Goal: Communication & Community: Connect with others

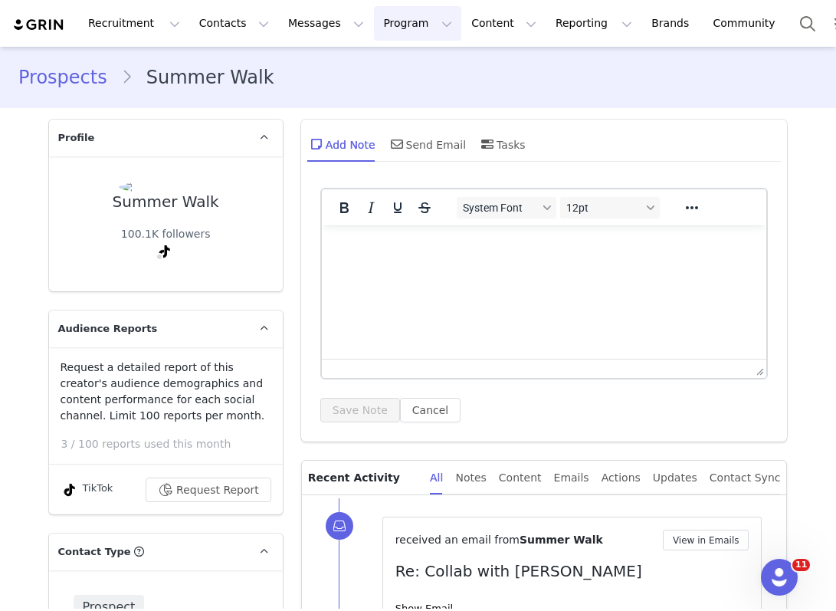
click at [383, 11] on button "Program Program" at bounding box center [417, 23] width 87 height 34
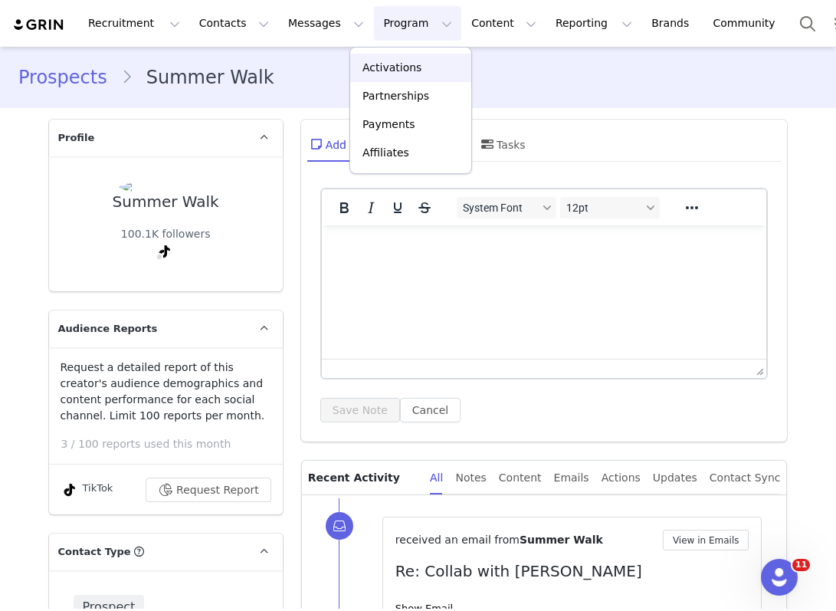
click at [396, 70] on p "Activations" at bounding box center [392, 68] width 59 height 16
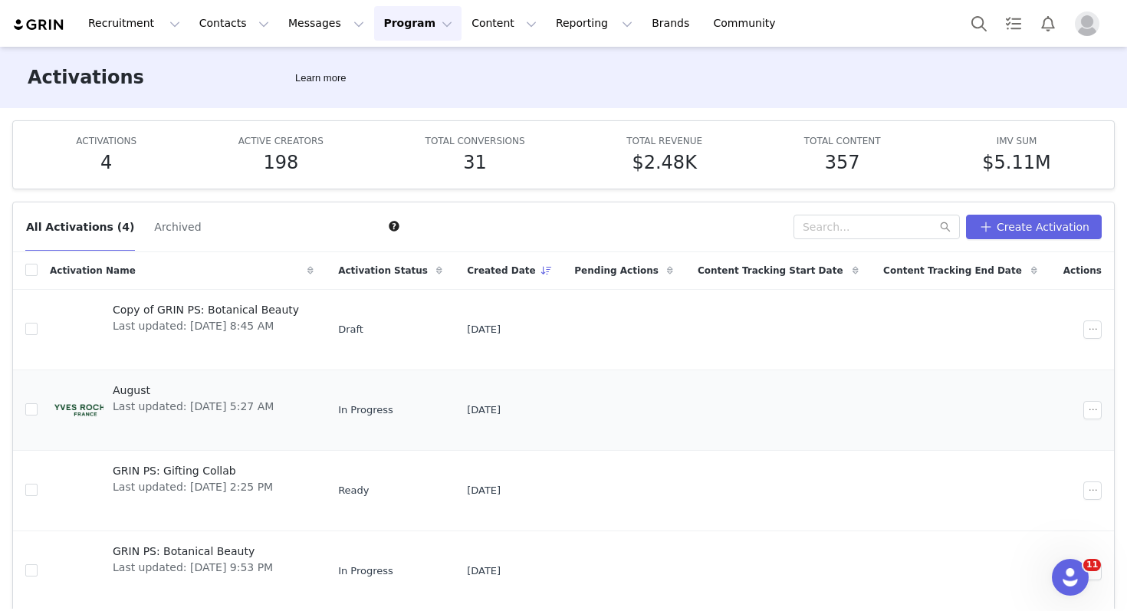
click at [225, 402] on span "Last updated: [DATE] 5:27 AM" at bounding box center [193, 407] width 161 height 16
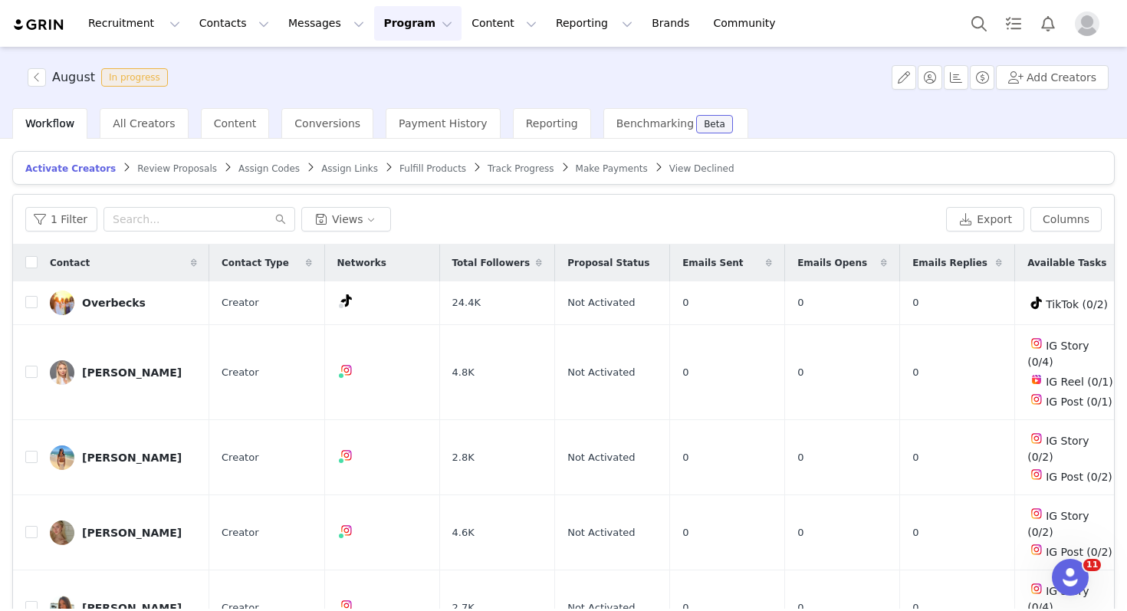
click at [207, 41] on div "Recruitment Recruitment Creator Search Curated Lists Landing Pages Web Extensio…" at bounding box center [563, 23] width 1127 height 47
click at [212, 28] on button "Contacts Contacts" at bounding box center [234, 23] width 88 height 34
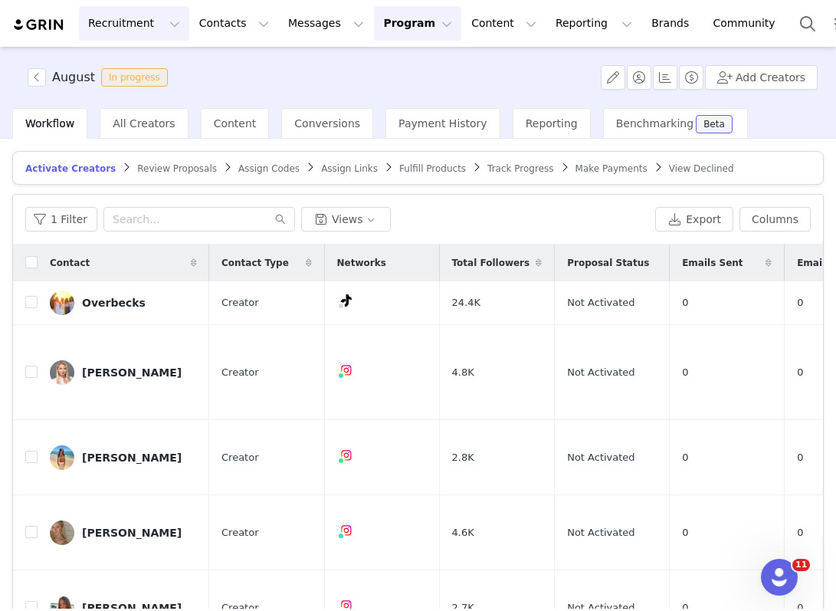
click at [136, 17] on button "Recruitment Recruitment" at bounding box center [134, 23] width 110 height 34
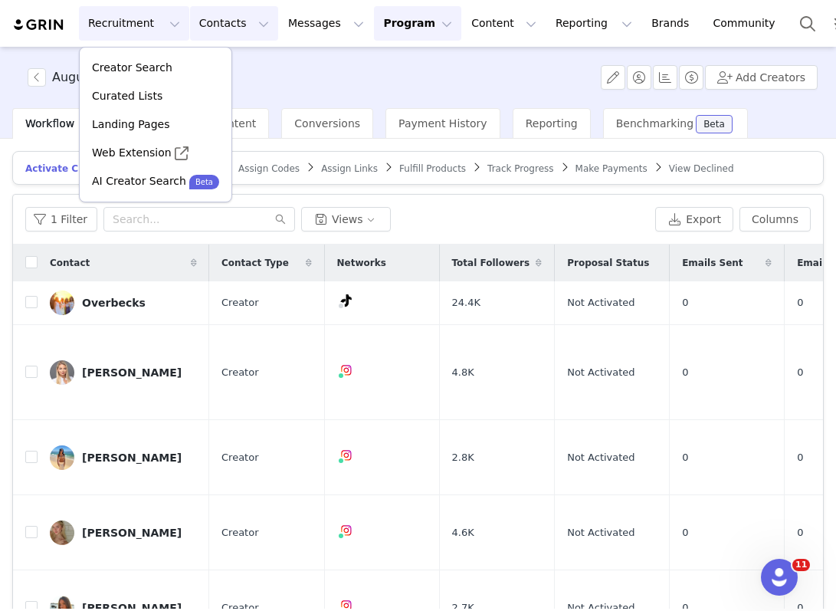
click at [215, 20] on button "Contacts Contacts" at bounding box center [234, 23] width 88 height 34
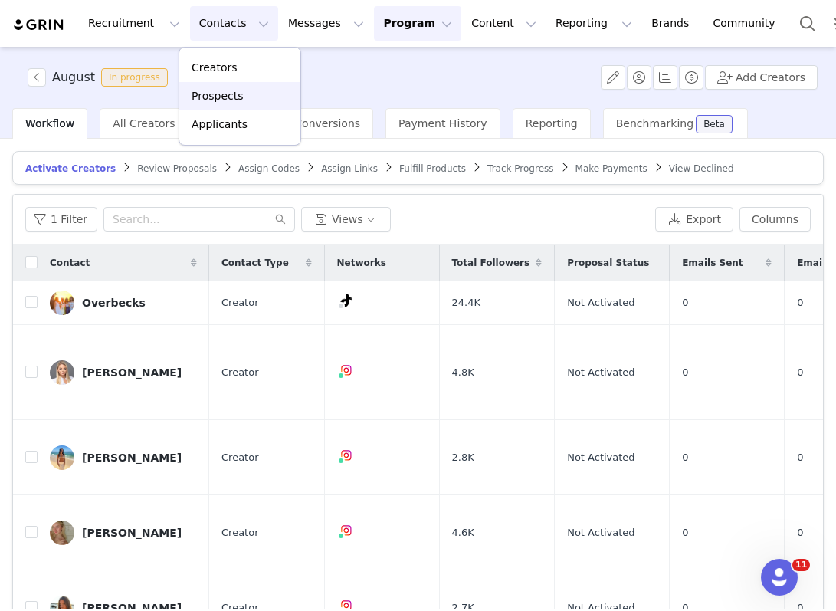
click at [221, 94] on p "Prospects" at bounding box center [217, 96] width 51 height 16
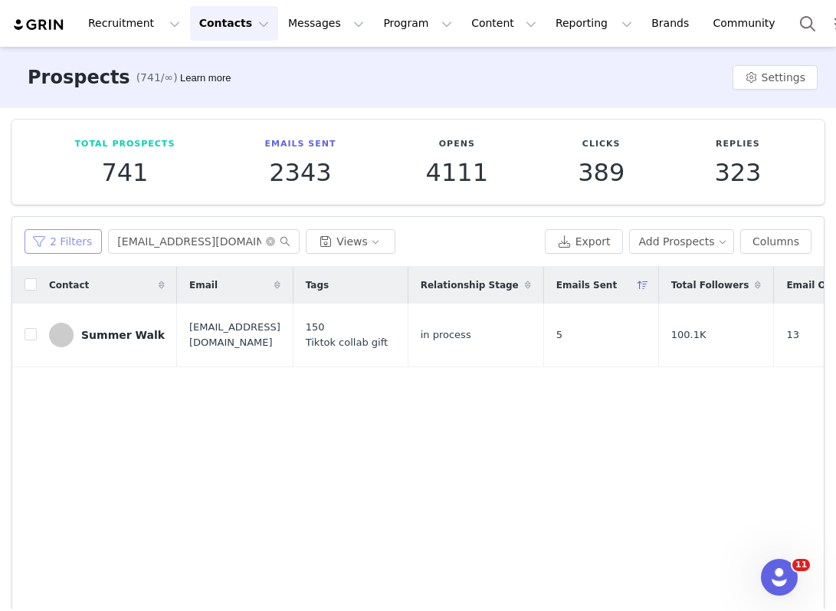
click at [59, 235] on button "2 Filters" at bounding box center [63, 241] width 77 height 25
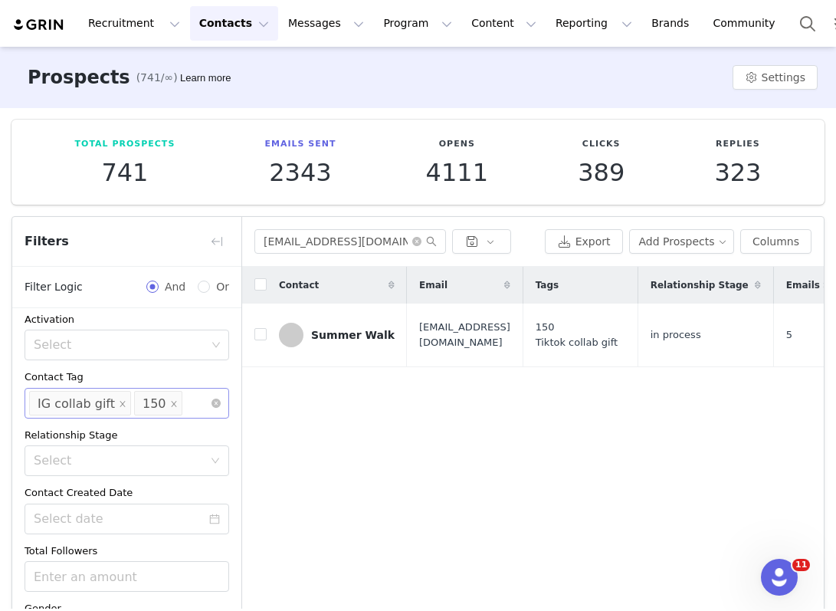
scroll to position [147, 0]
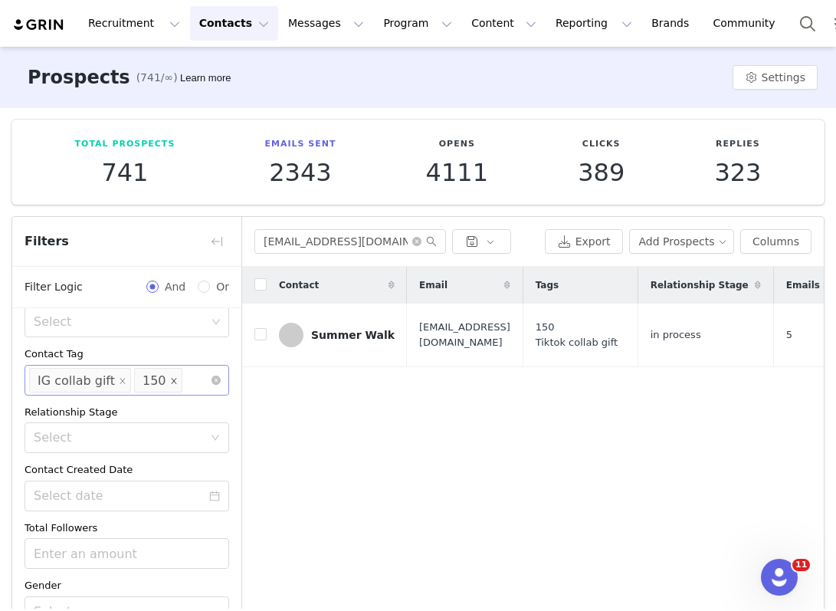
click at [170, 383] on icon "icon: close" at bounding box center [174, 380] width 8 height 8
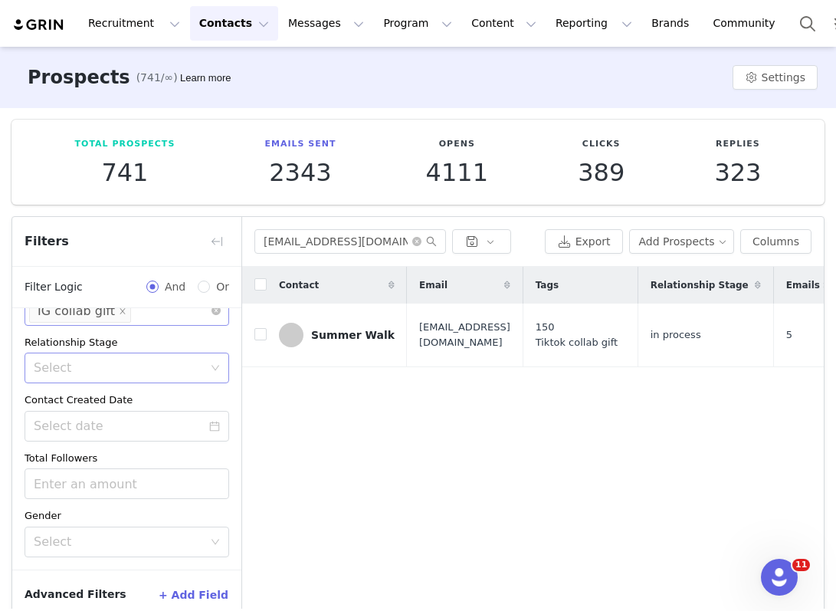
scroll to position [78, 0]
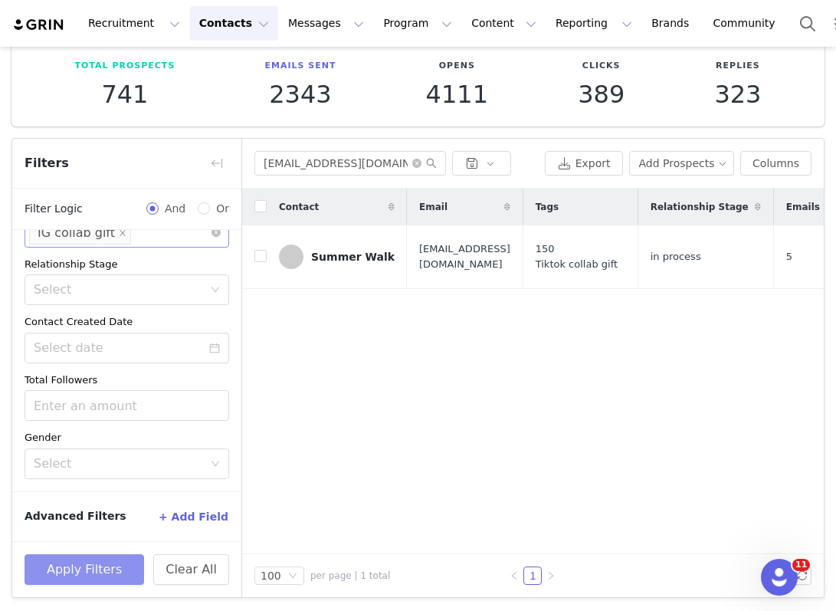
click at [93, 576] on button "Apply Filters" at bounding box center [85, 569] width 120 height 31
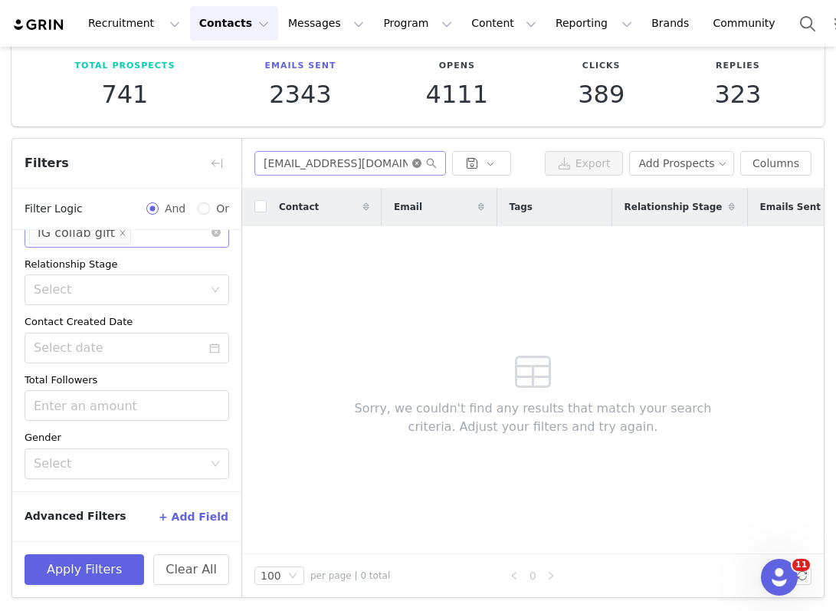
click at [418, 163] on icon "icon: close-circle" at bounding box center [416, 163] width 9 height 9
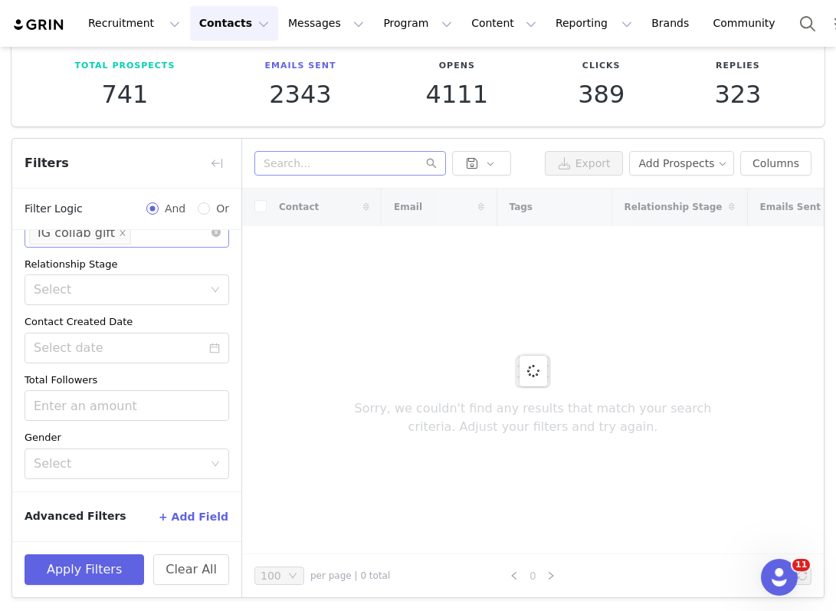
click at [93, 589] on div "Apply Filters Clear All" at bounding box center [126, 569] width 229 height 56
click at [102, 572] on button "Apply Filters" at bounding box center [85, 569] width 120 height 31
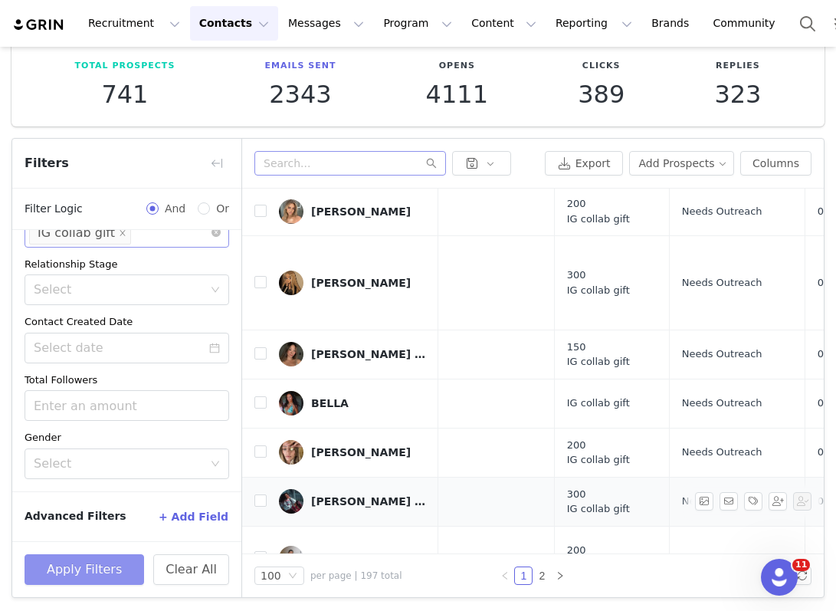
scroll to position [0, 0]
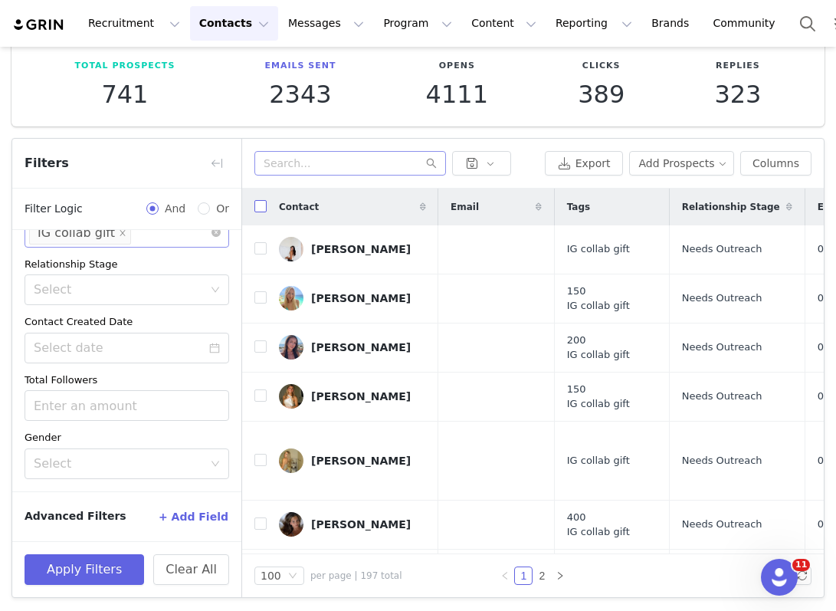
click at [261, 202] on input "checkbox" at bounding box center [260, 206] width 12 height 12
checkbox input "true"
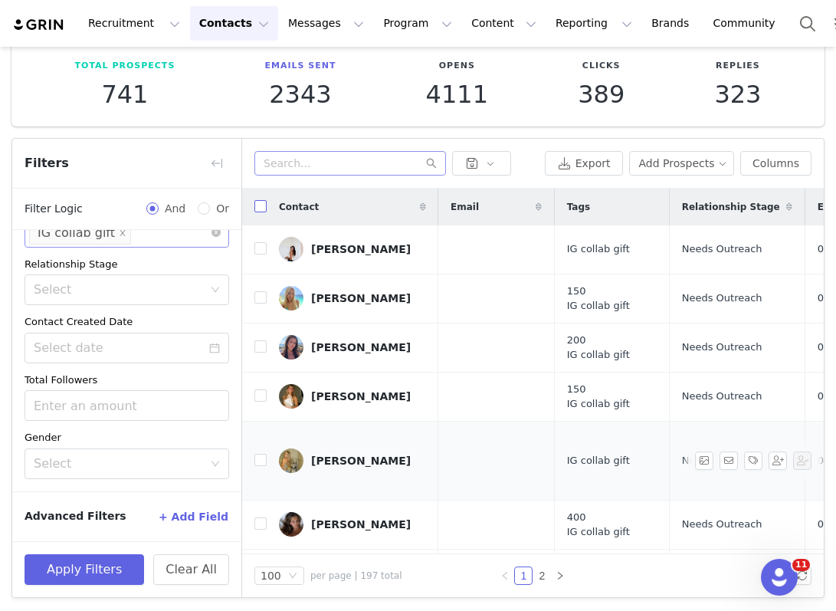
checkbox input "true"
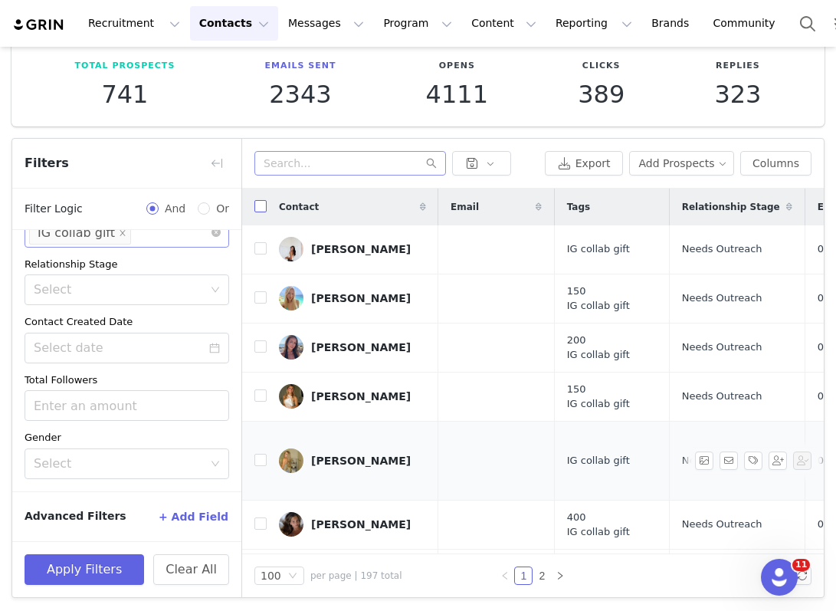
checkbox input "true"
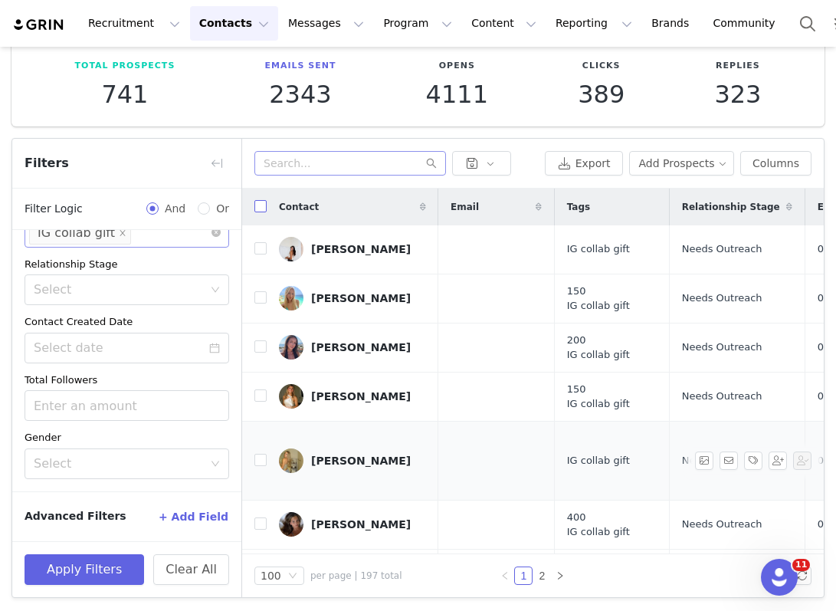
checkbox input "true"
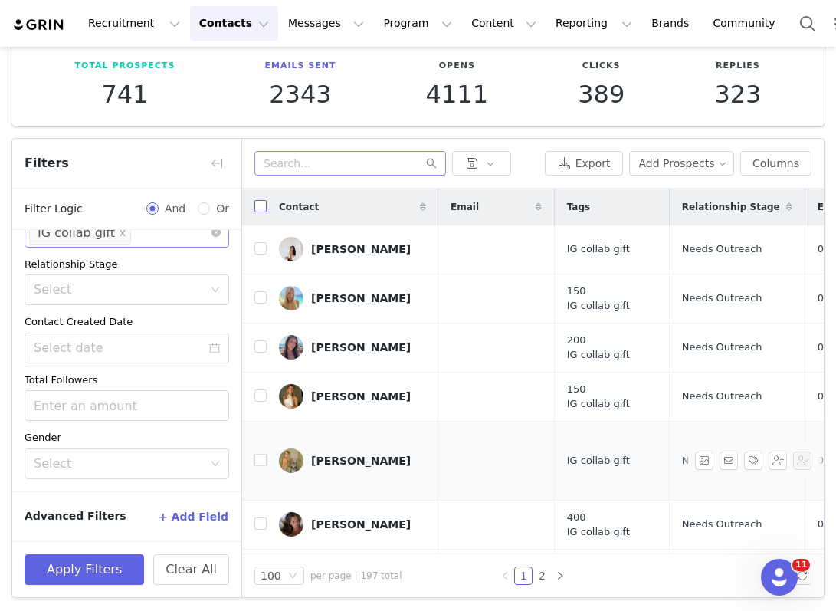
checkbox input "true"
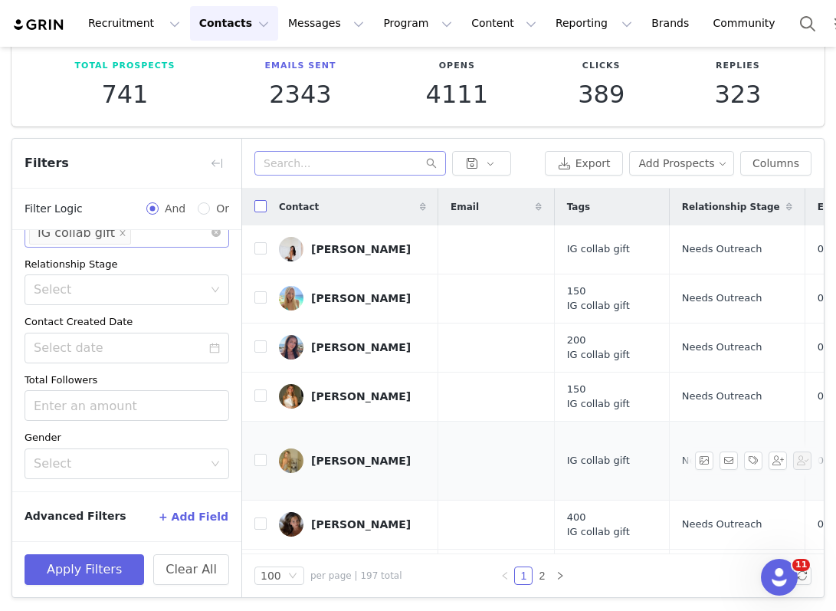
checkbox input "true"
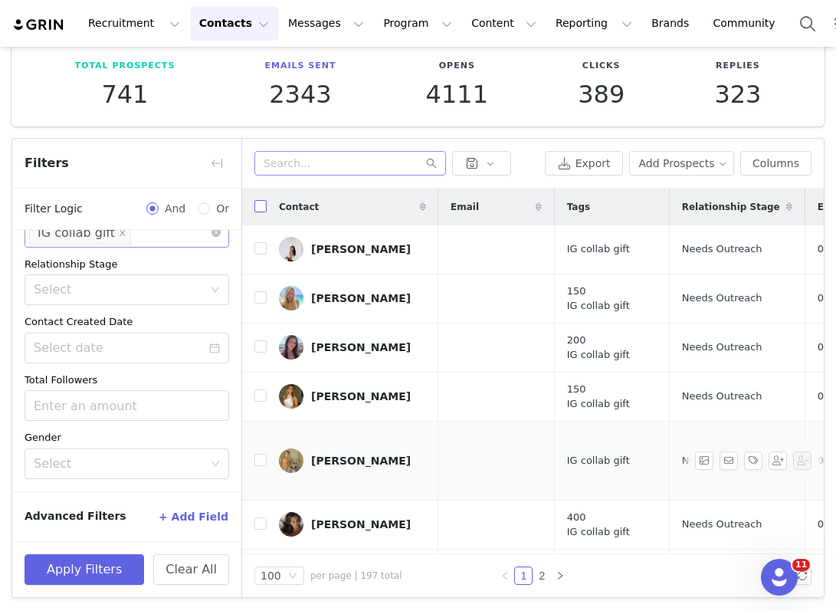
checkbox input "true"
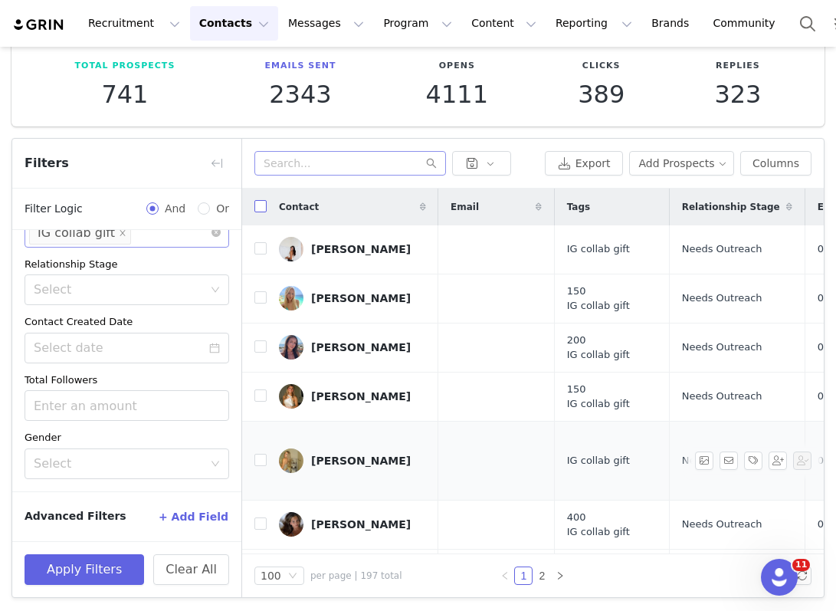
checkbox input "true"
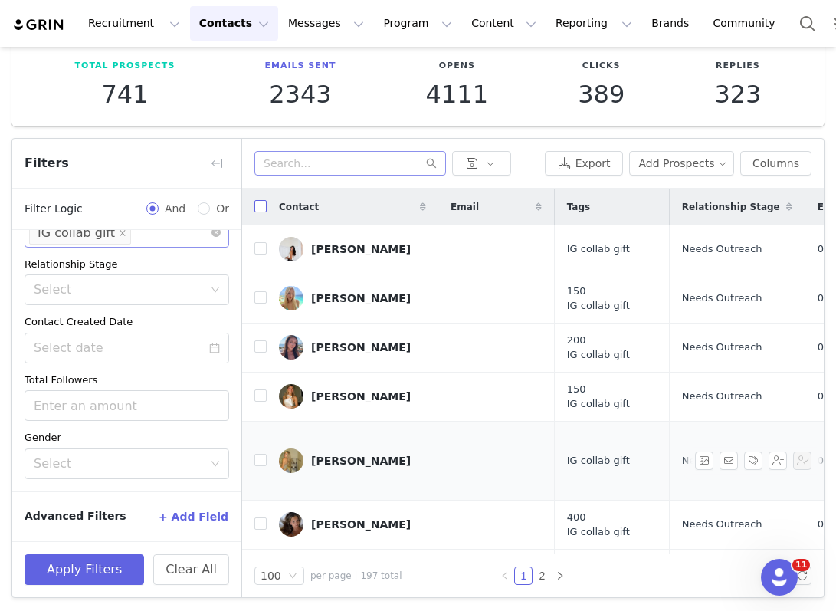
checkbox input "true"
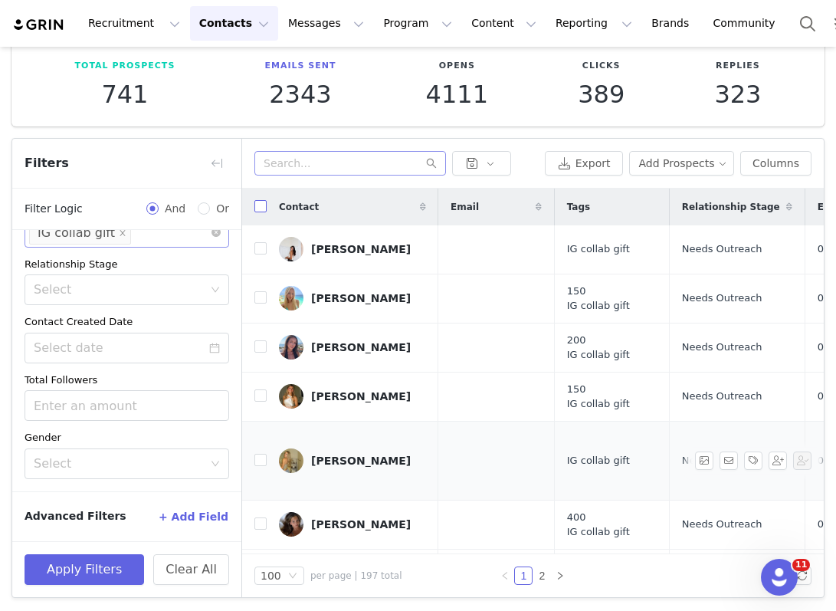
checkbox input "true"
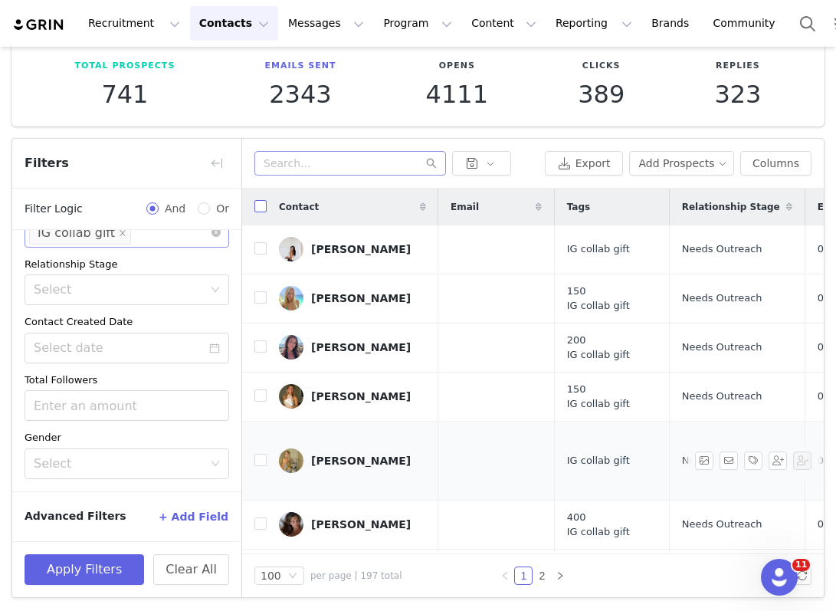
checkbox input "true"
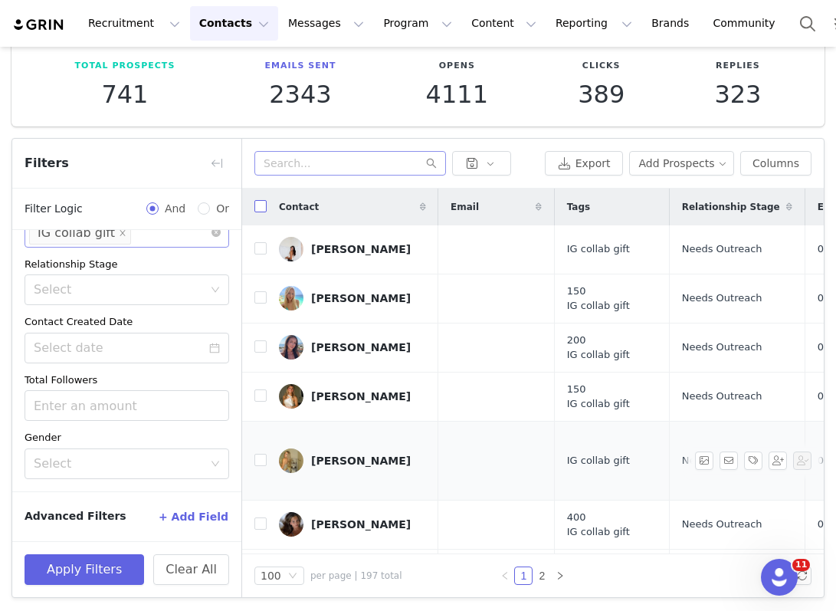
checkbox input "true"
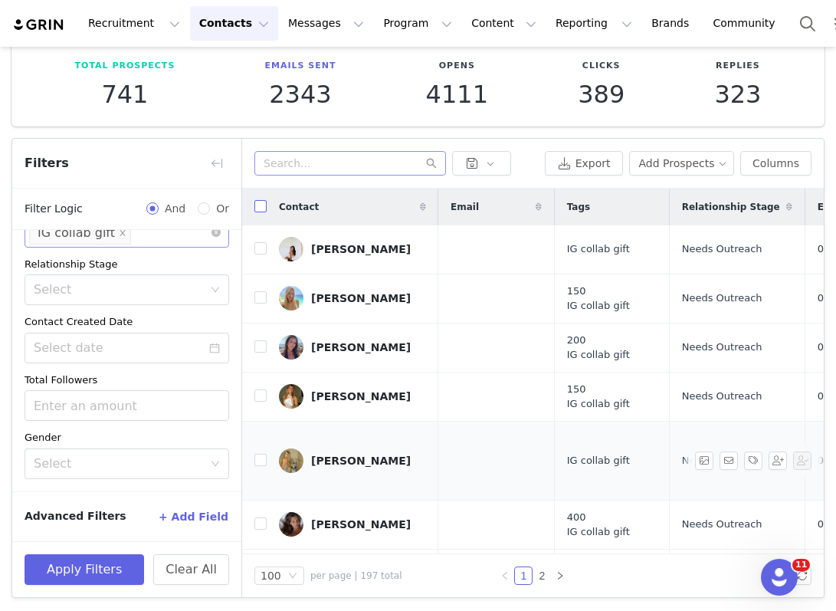
checkbox input "true"
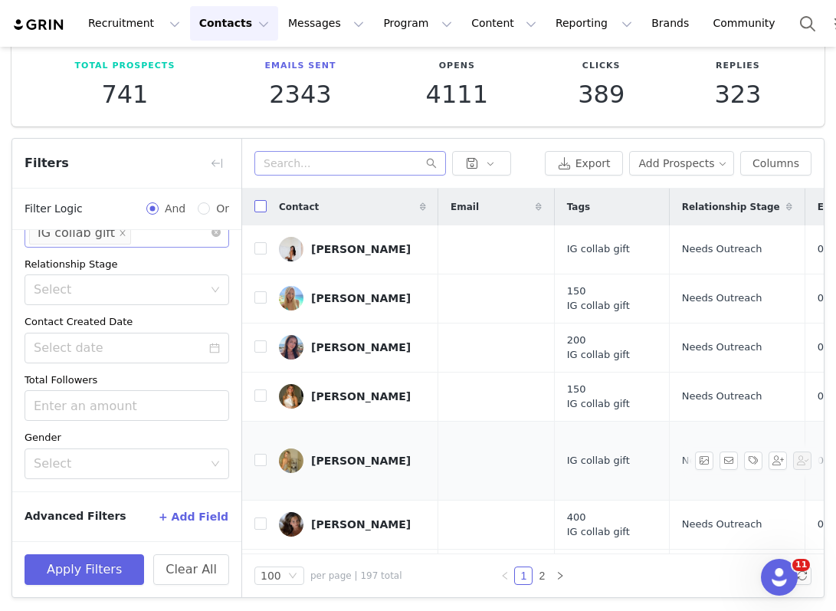
checkbox input "true"
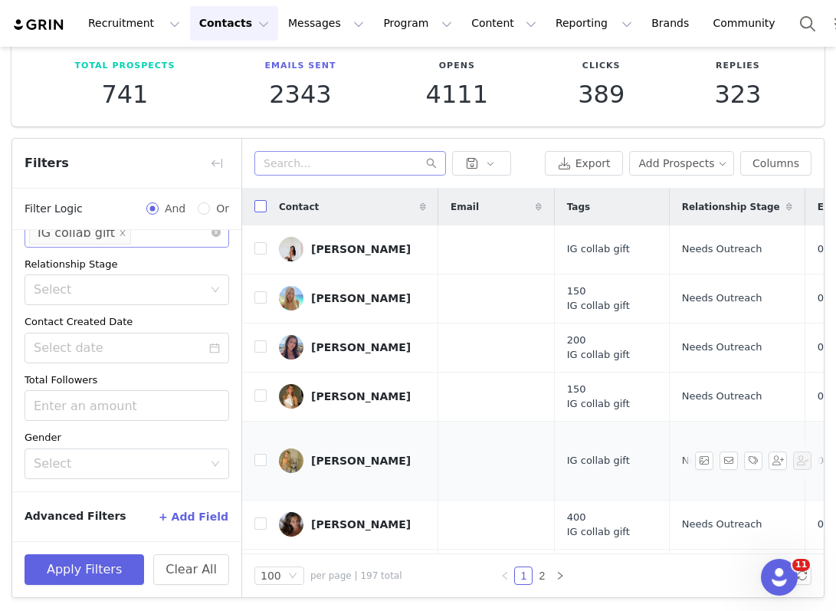
checkbox input "true"
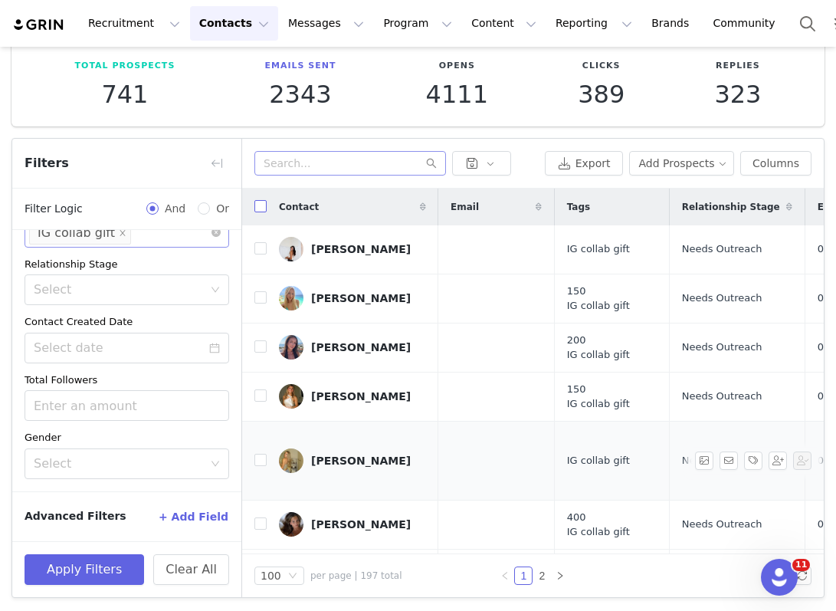
checkbox input "true"
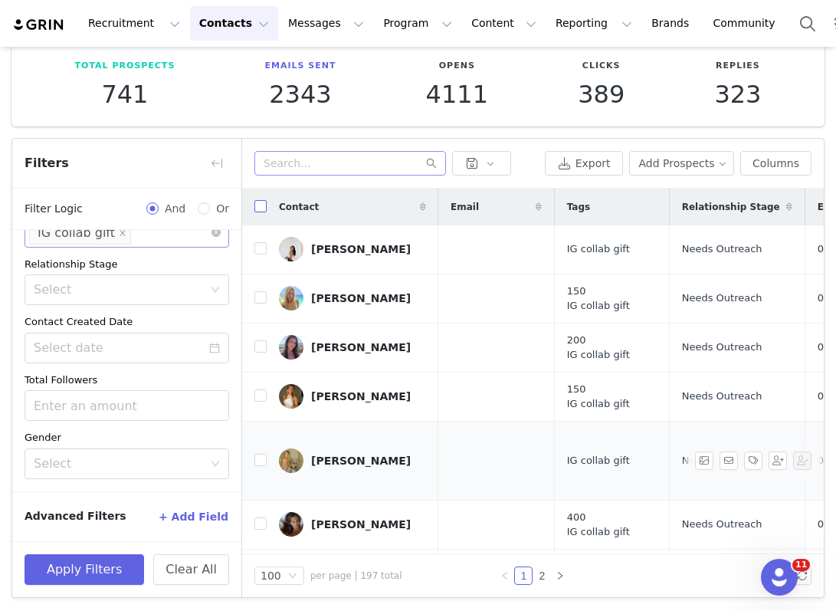
checkbox input "true"
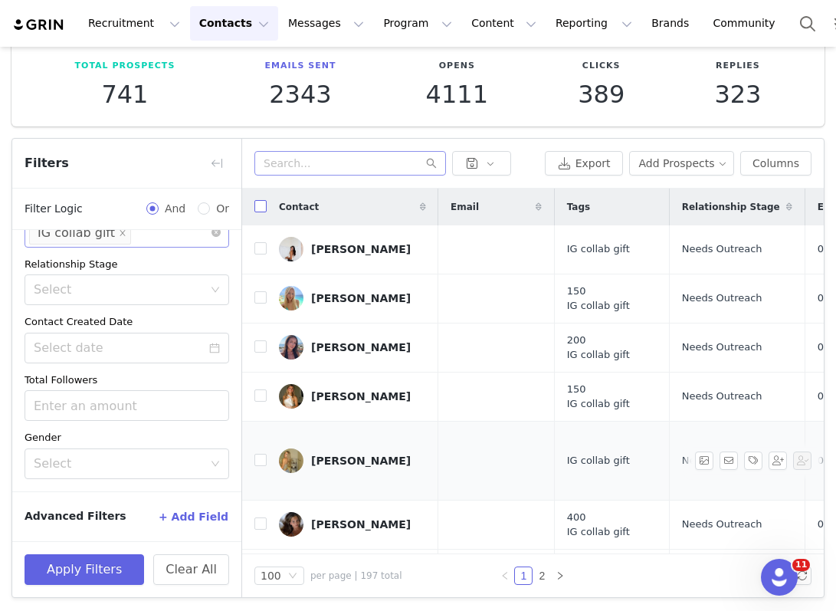
checkbox input "true"
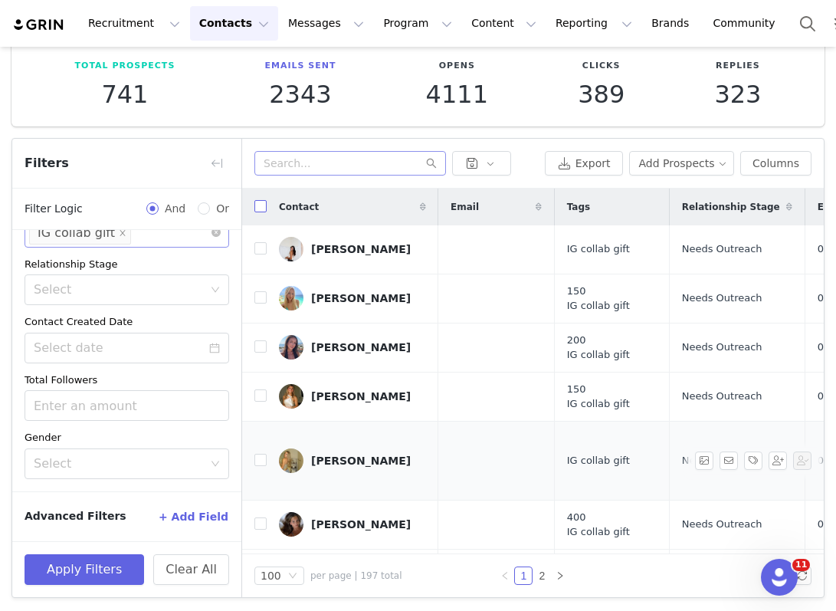
checkbox input "true"
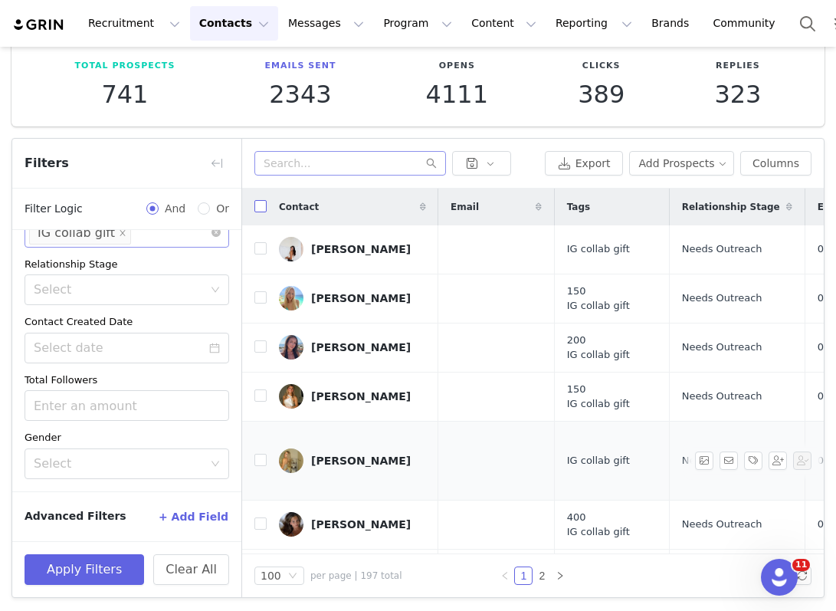
checkbox input "true"
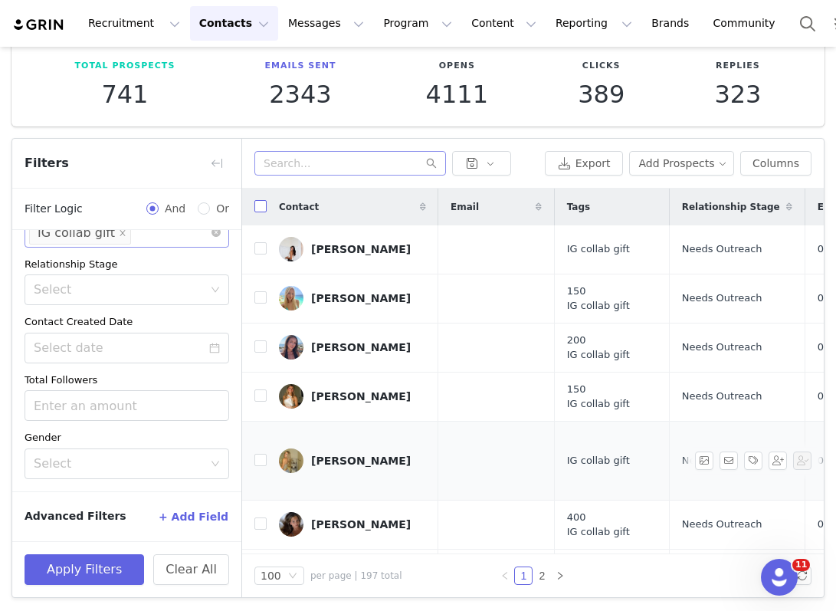
checkbox input "true"
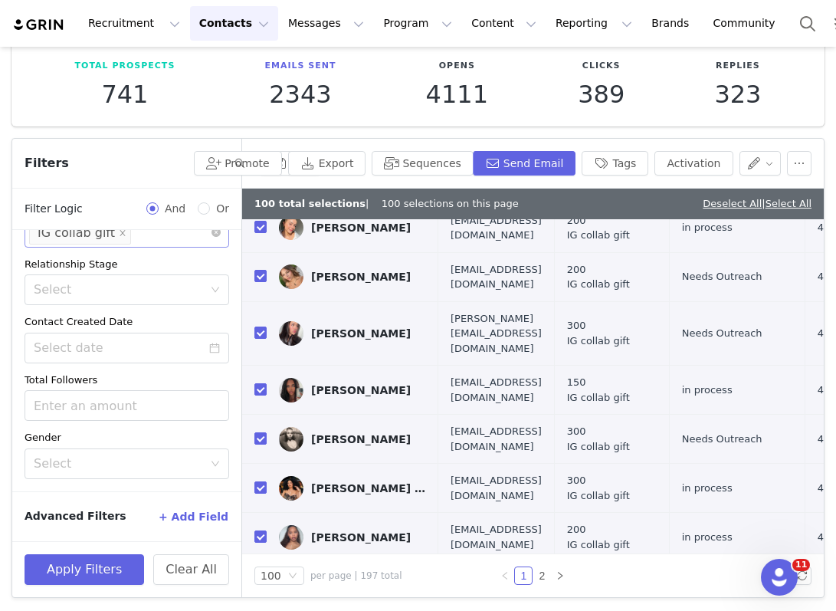
scroll to position [4668, 0]
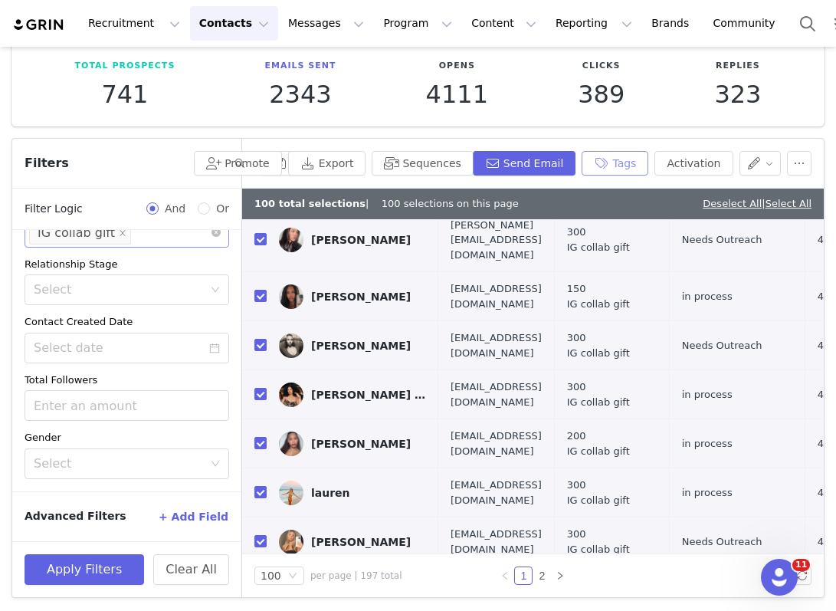
click at [627, 169] on button "Tags" at bounding box center [615, 163] width 67 height 25
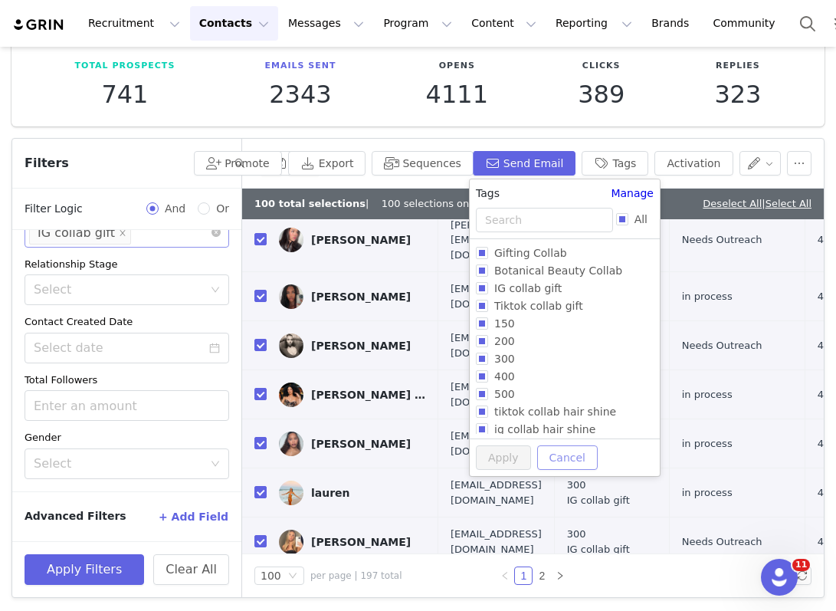
click at [555, 461] on button "Cancel" at bounding box center [567, 457] width 61 height 25
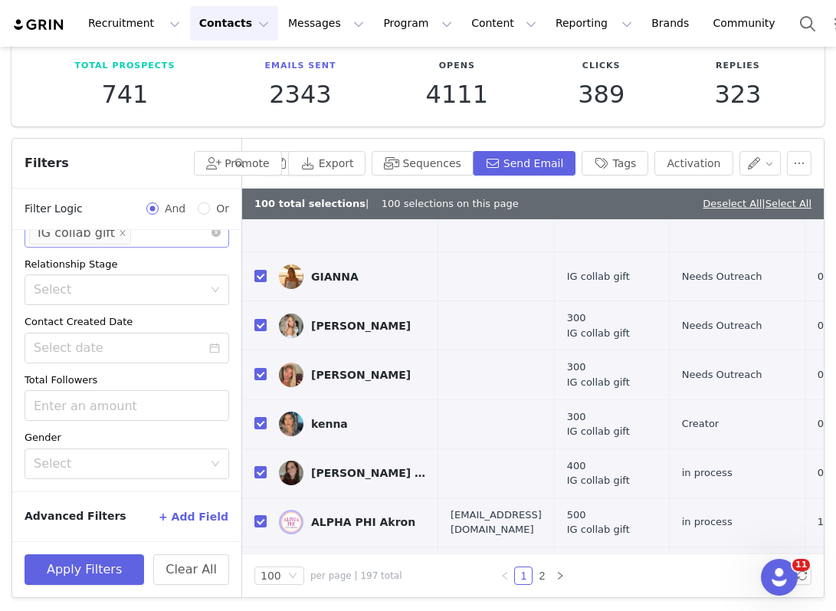
scroll to position [3530, 0]
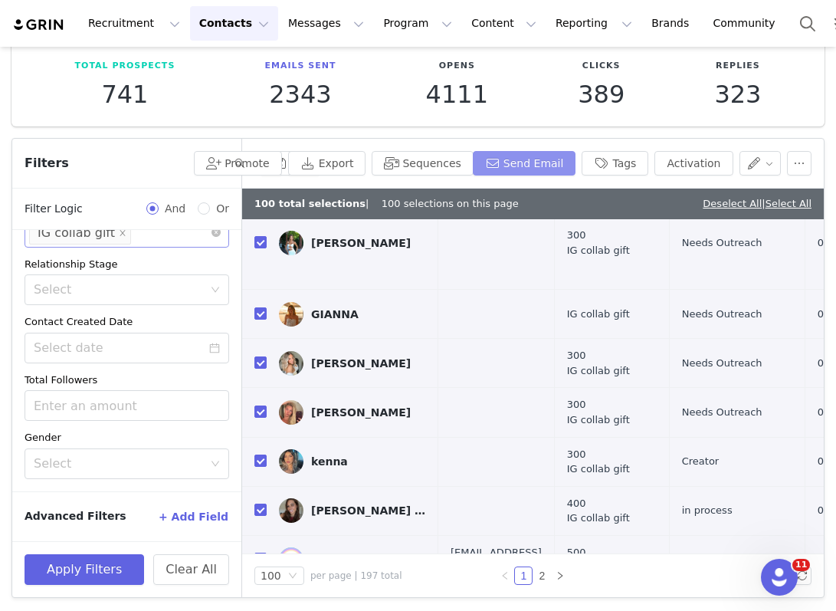
click at [556, 152] on button "Send Email" at bounding box center [524, 163] width 103 height 25
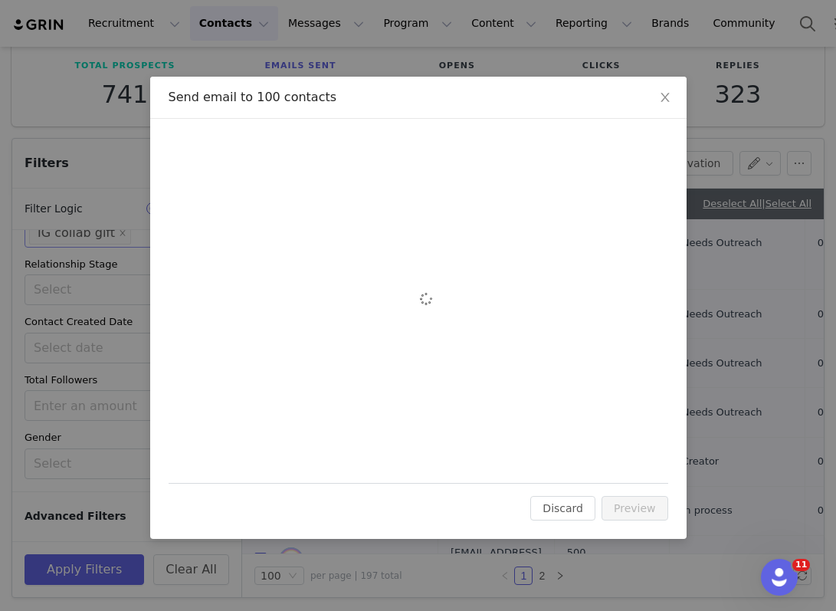
scroll to position [0, 0]
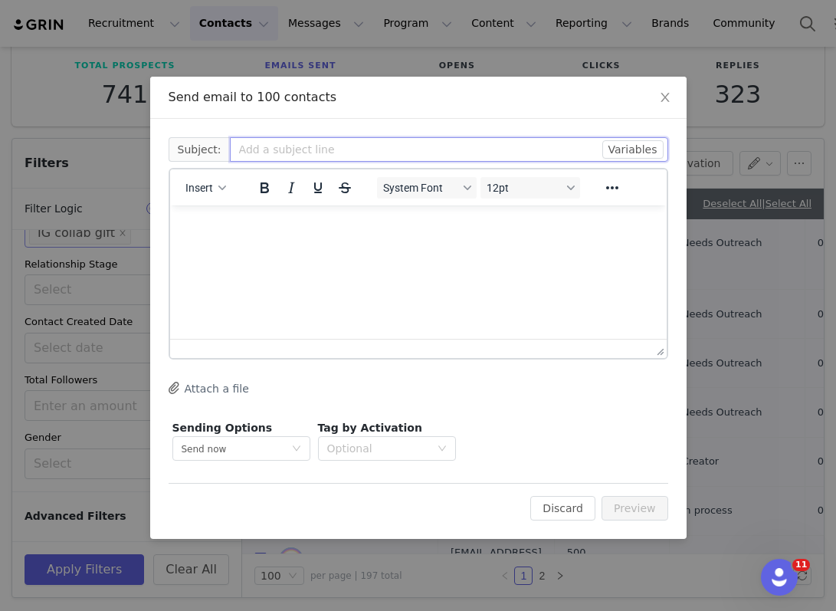
click at [250, 153] on input "text" at bounding box center [449, 149] width 438 height 25
type input "i"
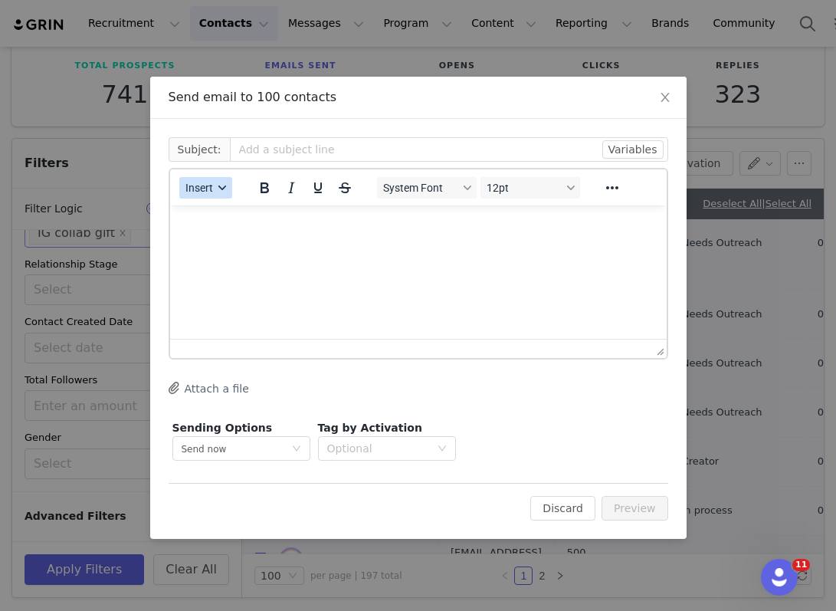
click at [213, 183] on button "Insert" at bounding box center [205, 187] width 53 height 21
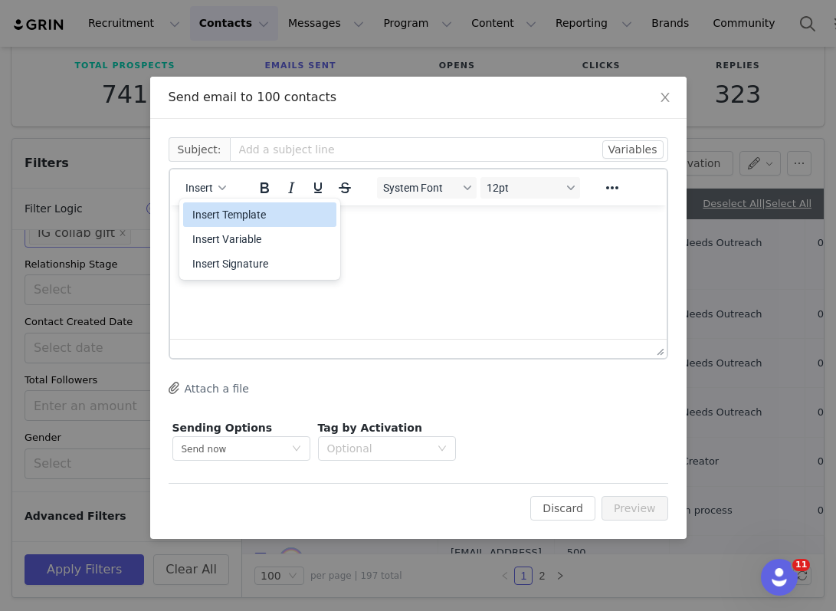
click at [222, 217] on div "Insert Template" at bounding box center [261, 214] width 138 height 18
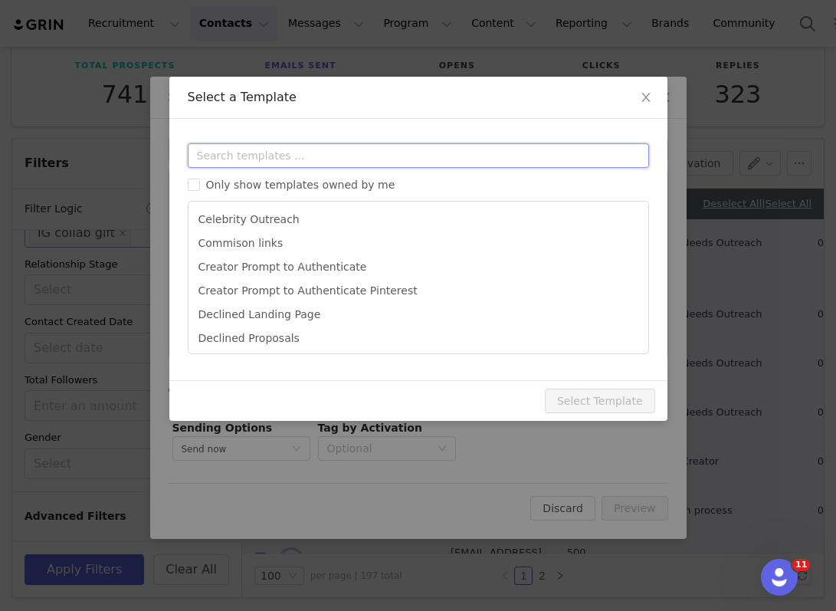
click at [254, 147] on input "text" at bounding box center [418, 155] width 461 height 25
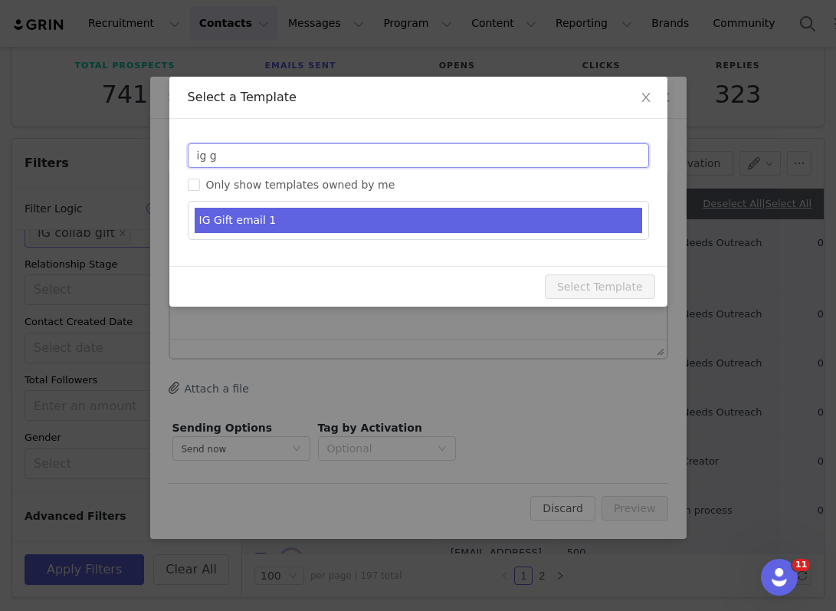
type input "ig g"
type input "Collab with [PERSON_NAME]"
click at [271, 225] on li "IG Gift email 1" at bounding box center [419, 220] width 448 height 25
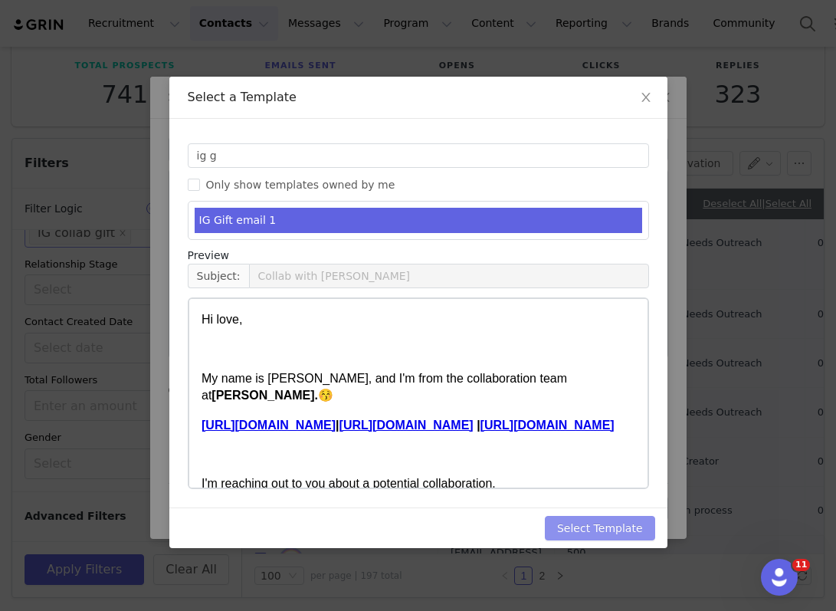
click at [581, 527] on button "Select Template" at bounding box center [600, 528] width 110 height 25
type input "Collab with [PERSON_NAME]"
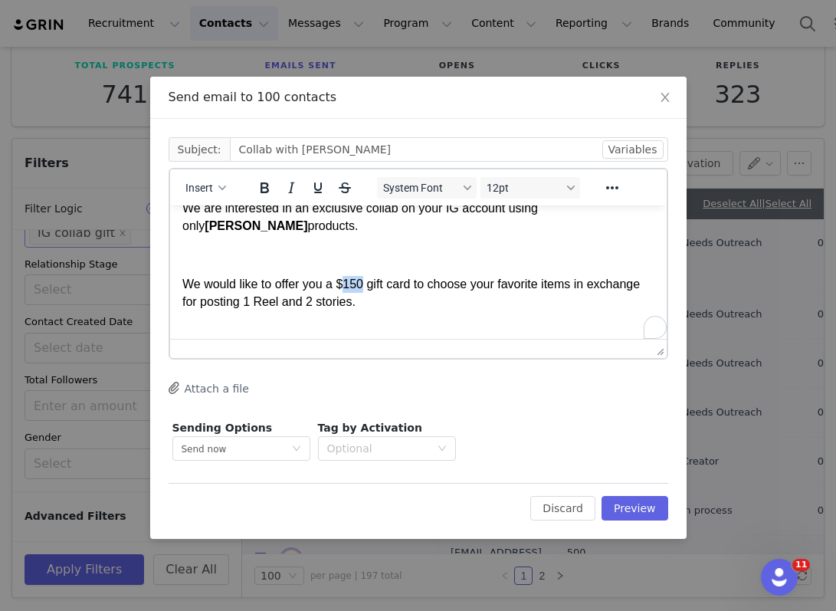
scroll to position [241, 0]
drag, startPoint x: 346, startPoint y: 283, endPoint x: 364, endPoint y: 286, distance: 17.9
click at [364, 286] on span "We would like to offer you a $150 gift card to choose your favorite items in ex…" at bounding box center [411, 292] width 458 height 30
click at [367, 285] on span "We would like to offer you a $150 gift card to choose your favorite items in ex…" at bounding box center [411, 292] width 458 height 30
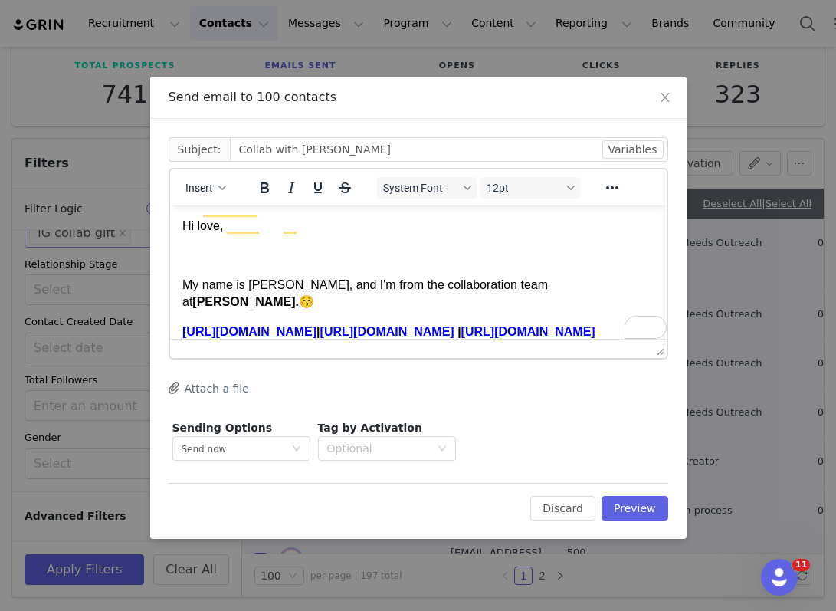
scroll to position [0, 0]
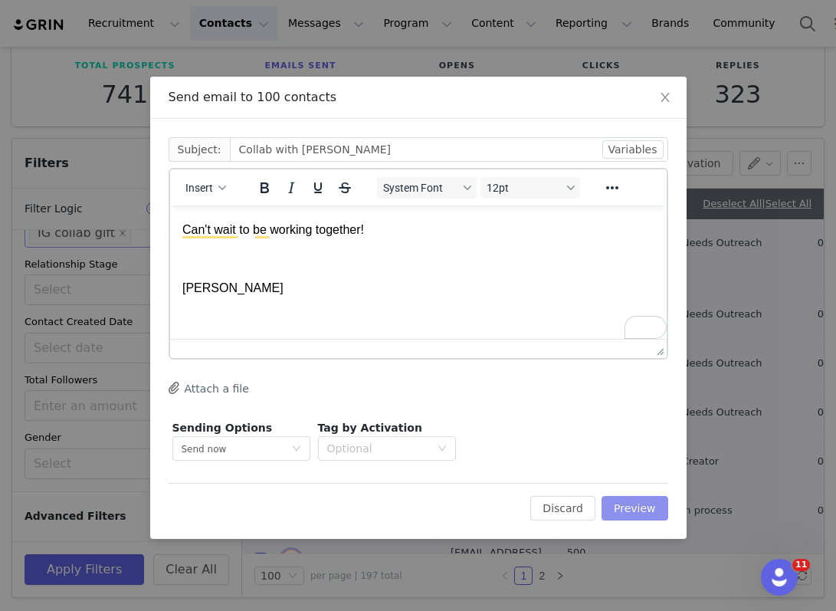
click at [616, 510] on button "Preview" at bounding box center [635, 508] width 67 height 25
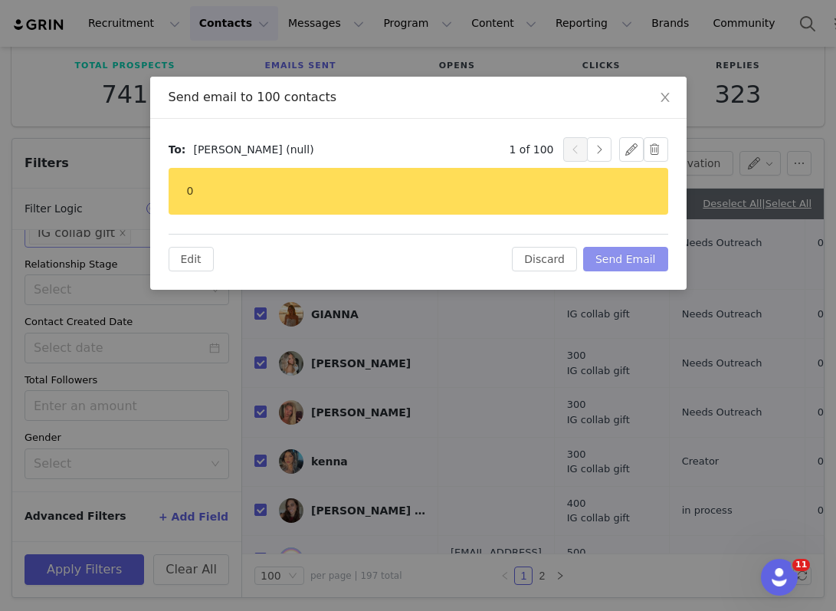
click at [655, 270] on button "Send Email" at bounding box center [625, 259] width 85 height 25
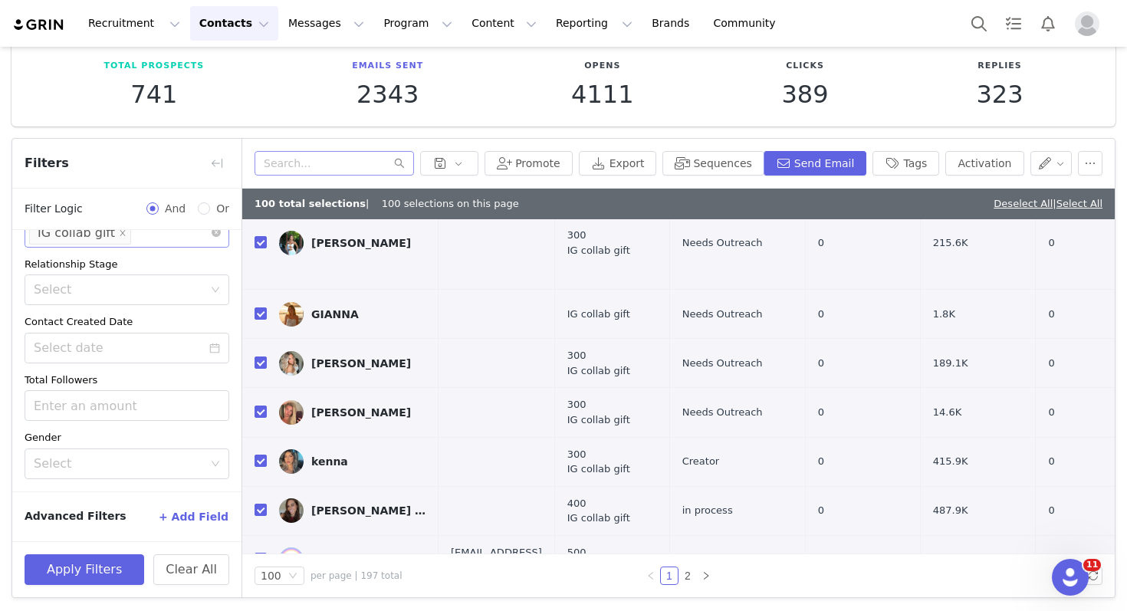
click at [386, 41] on div "Recruitment Recruitment Creator Search Curated Lists Landing Pages Web Extensio…" at bounding box center [563, 23] width 1127 height 47
click at [397, 25] on button "Program Program" at bounding box center [417, 23] width 87 height 34
click at [396, 60] on p "Activations" at bounding box center [392, 68] width 59 height 16
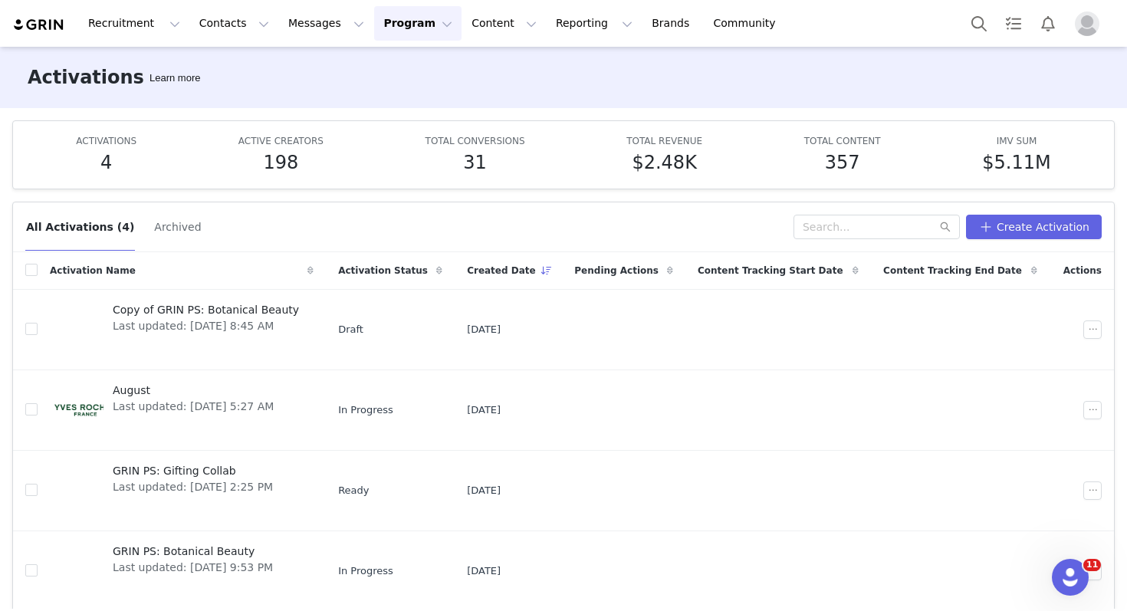
scroll to position [58, 0]
